Goal: Information Seeking & Learning: Learn about a topic

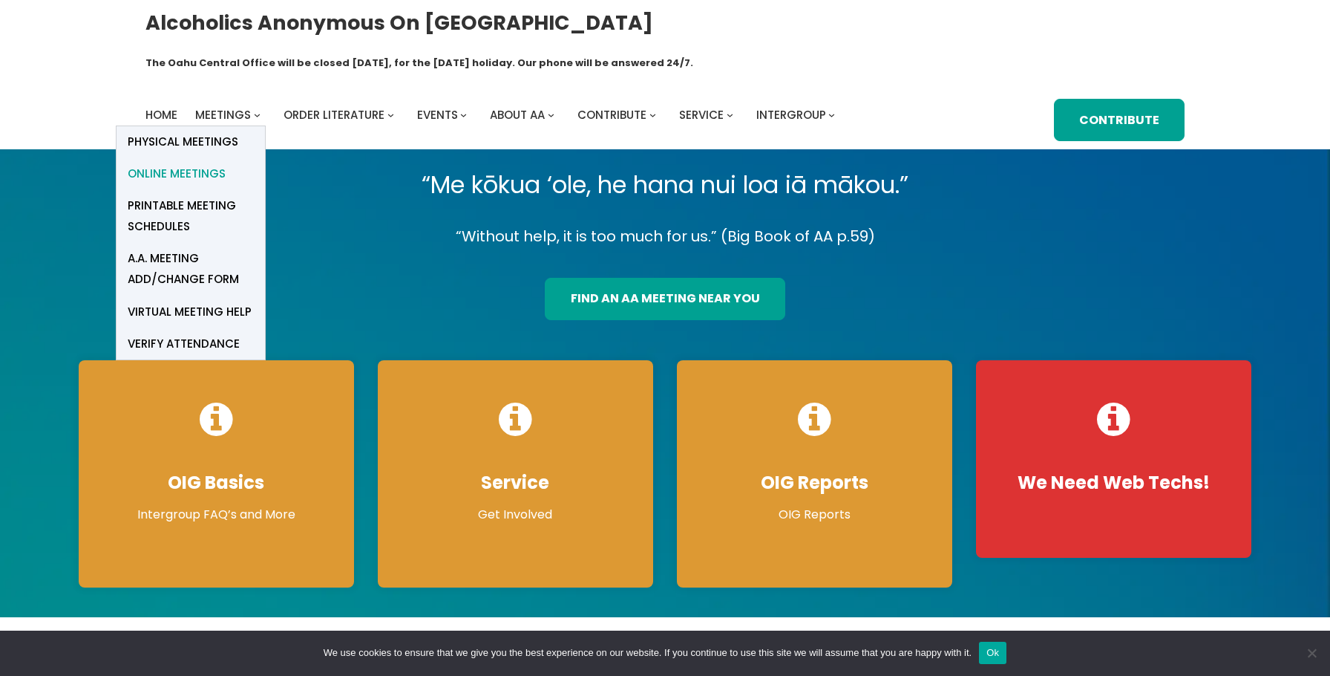
click at [206, 163] on span "Online Meetings" at bounding box center [177, 173] width 98 height 21
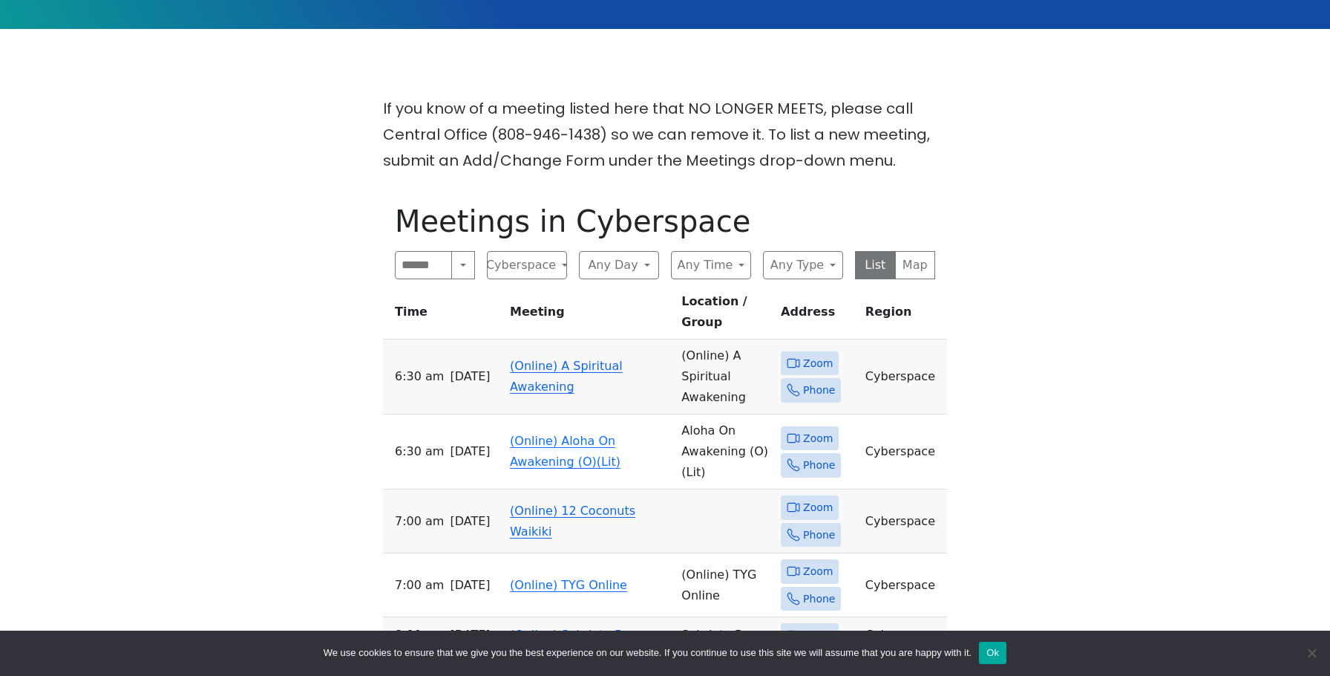
click at [533, 359] on link "(Online) A Spiritual Awakening" at bounding box center [566, 376] width 113 height 35
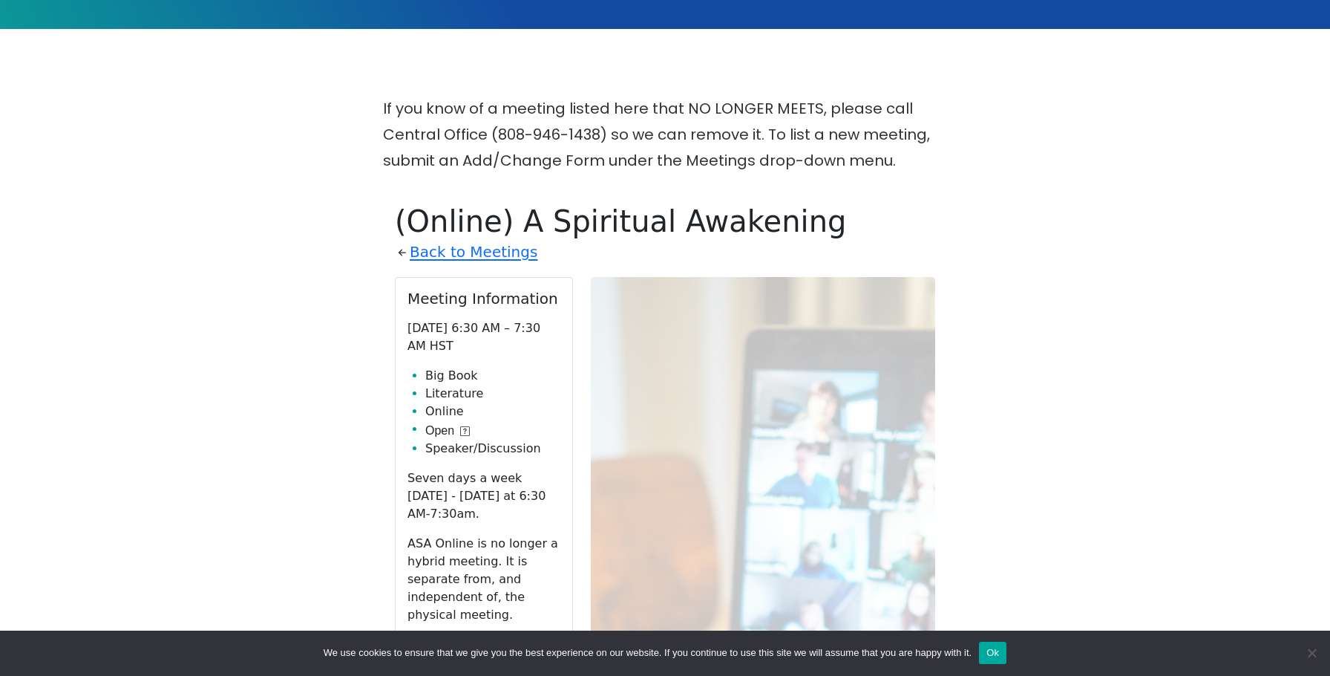
scroll to position [598, 0]
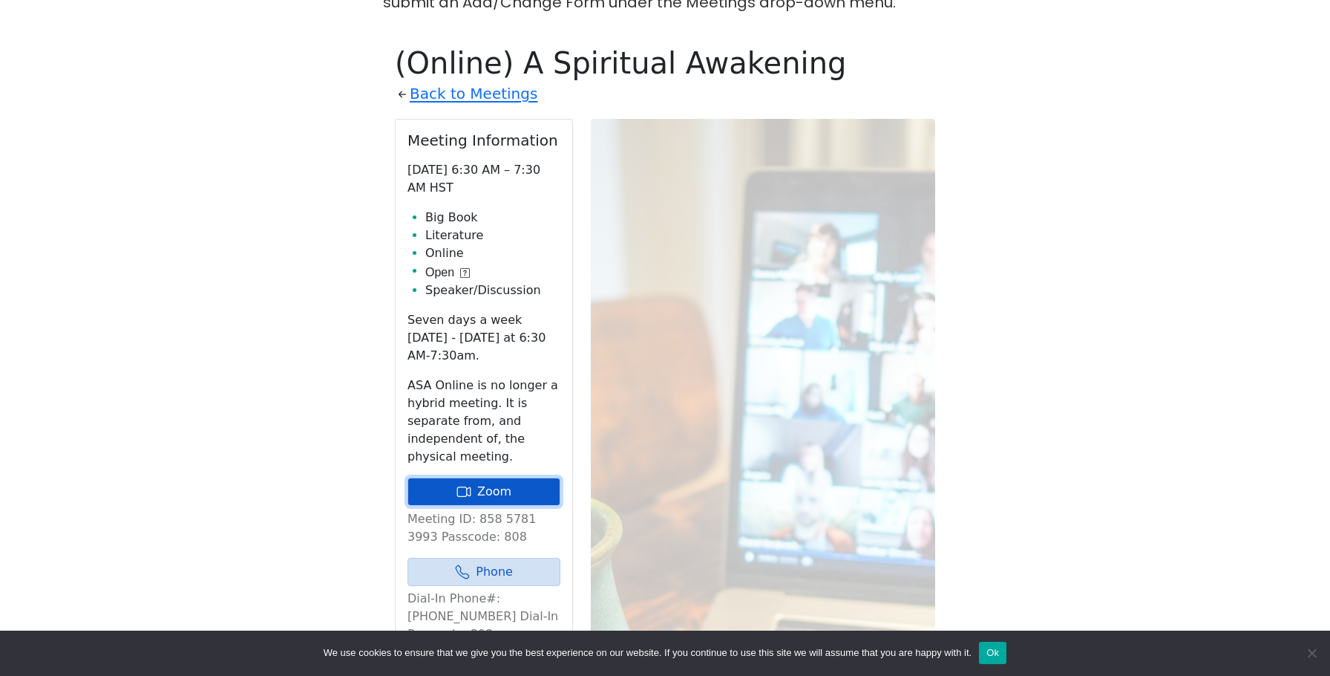
click at [477, 477] on link "Zoom" at bounding box center [484, 491] width 153 height 28
